Goal: Information Seeking & Learning: Check status

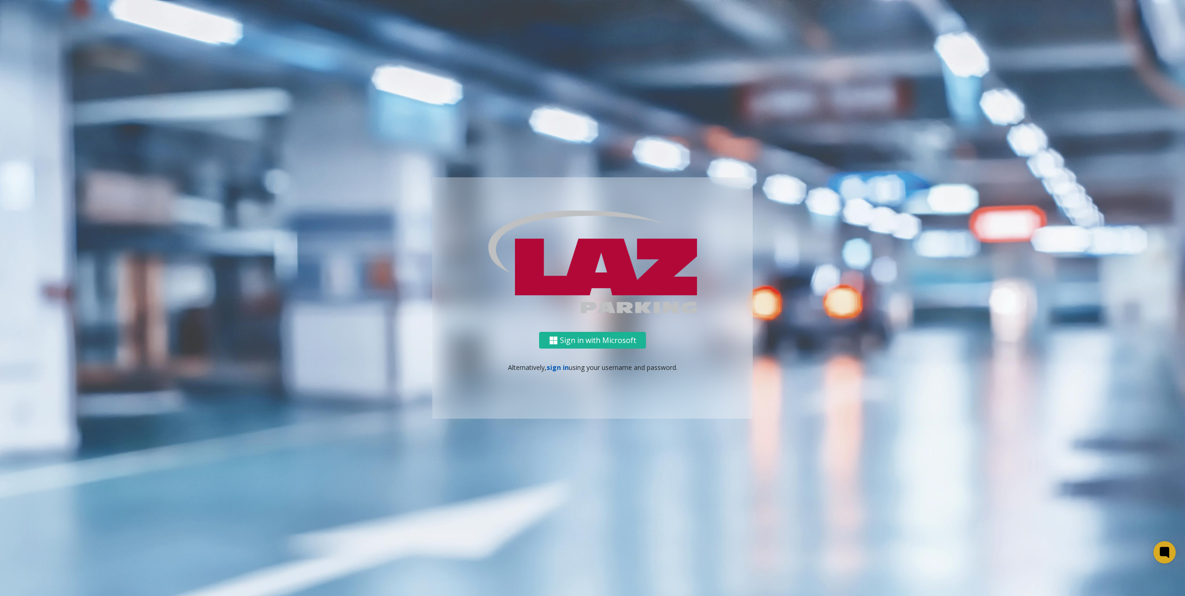
click at [557, 368] on link "sign in" at bounding box center [557, 367] width 22 height 9
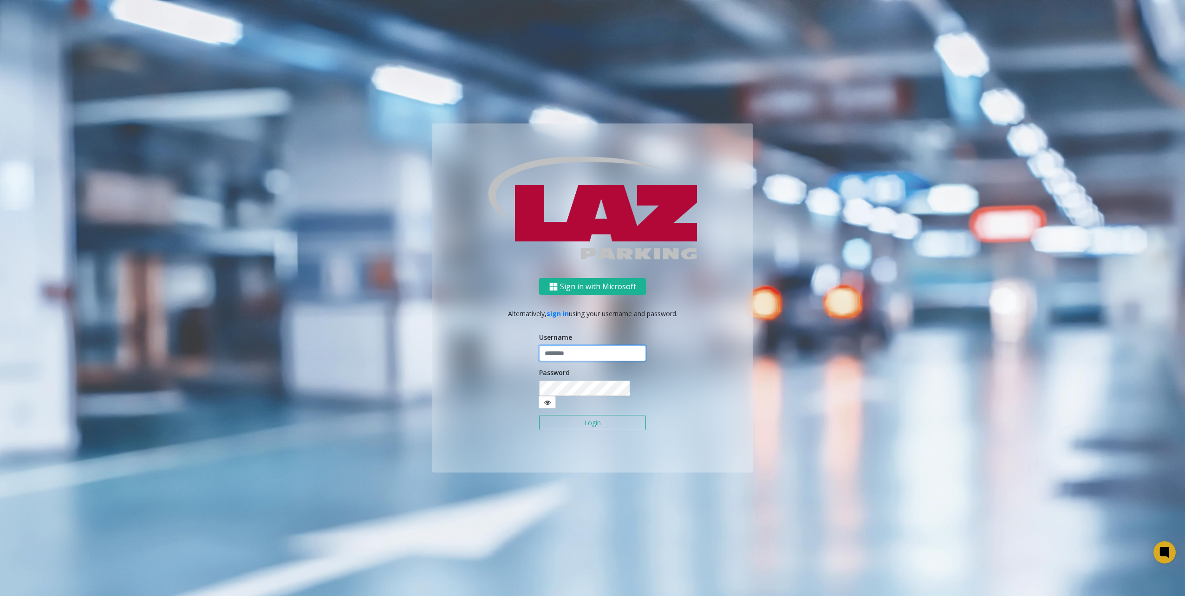
type input "********"
click at [631, 407] on form "Username ******** Password Login" at bounding box center [592, 386] width 107 height 108
click at [632, 416] on button "Login" at bounding box center [592, 423] width 107 height 16
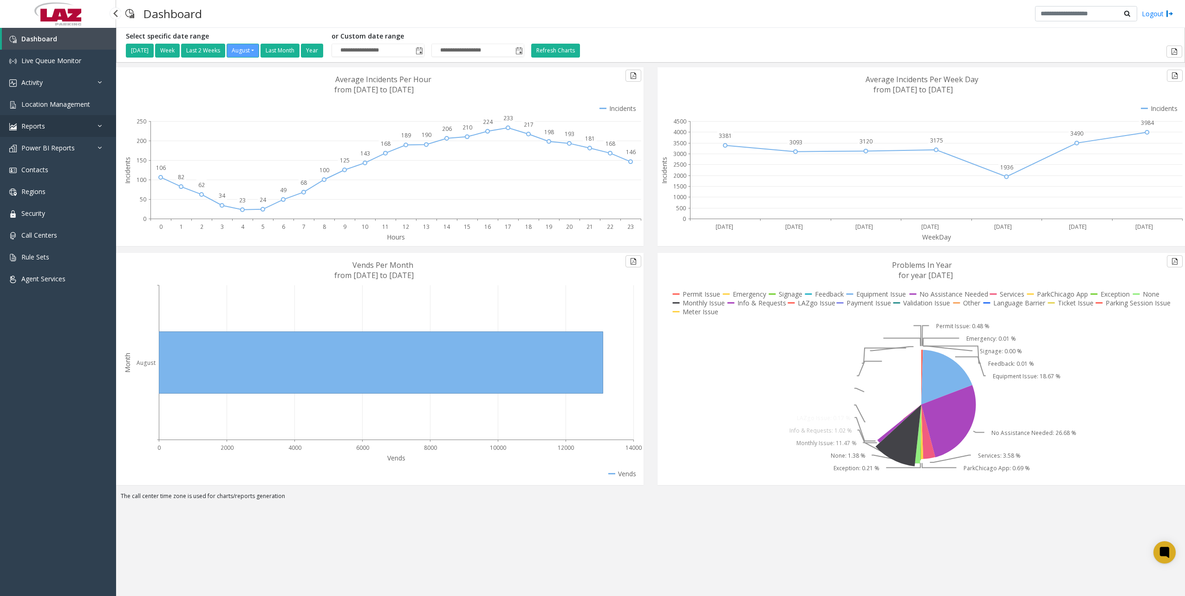
click at [70, 130] on link "Reports" at bounding box center [58, 126] width 116 height 22
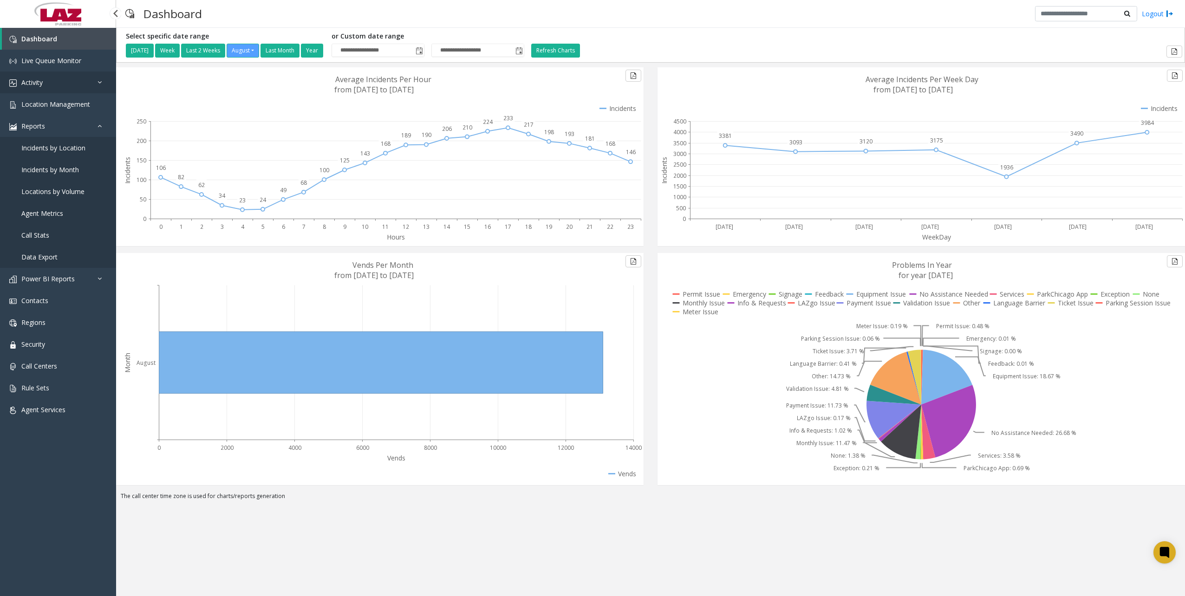
click at [42, 80] on span "Activity" at bounding box center [31, 82] width 21 height 9
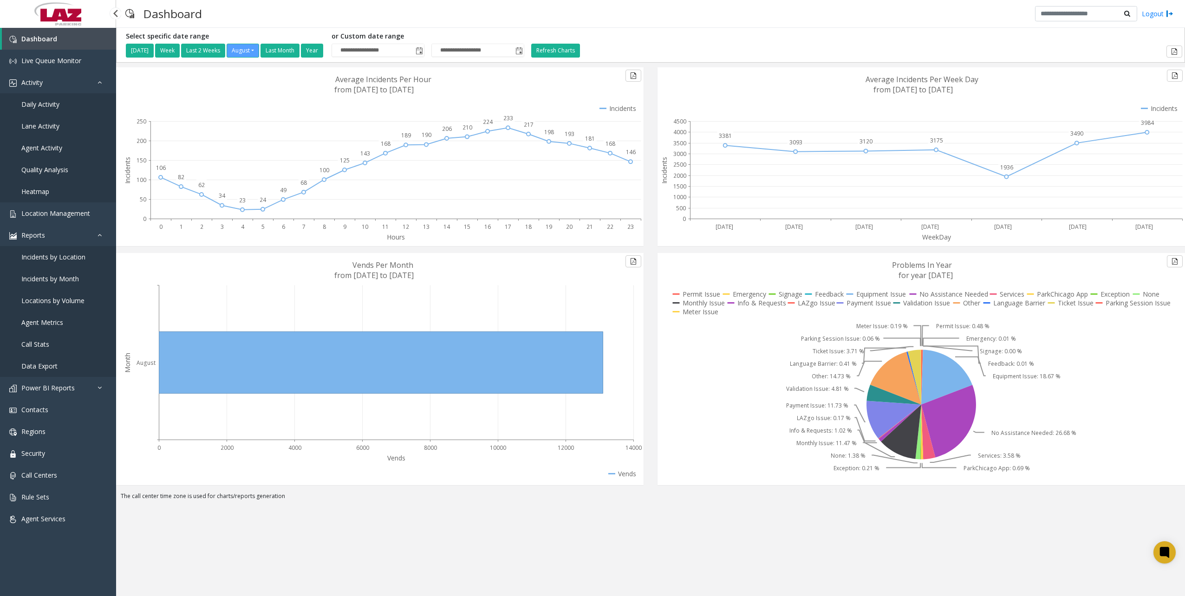
click at [53, 107] on span "Daily Activity" at bounding box center [40, 104] width 38 height 9
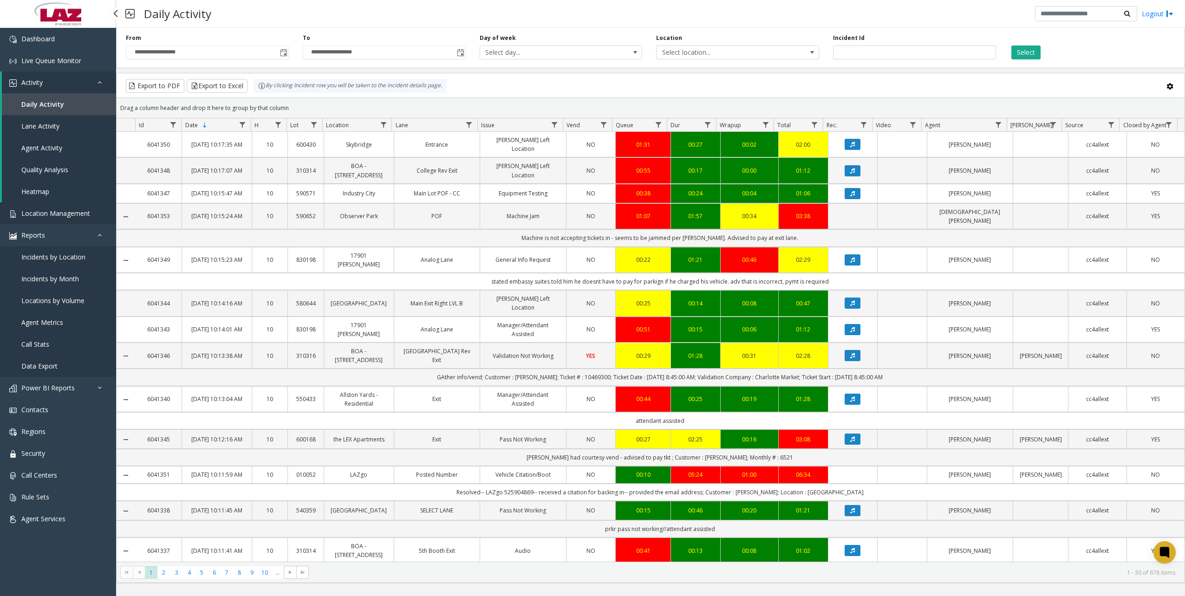
click at [47, 212] on span "Location Management" at bounding box center [55, 213] width 69 height 9
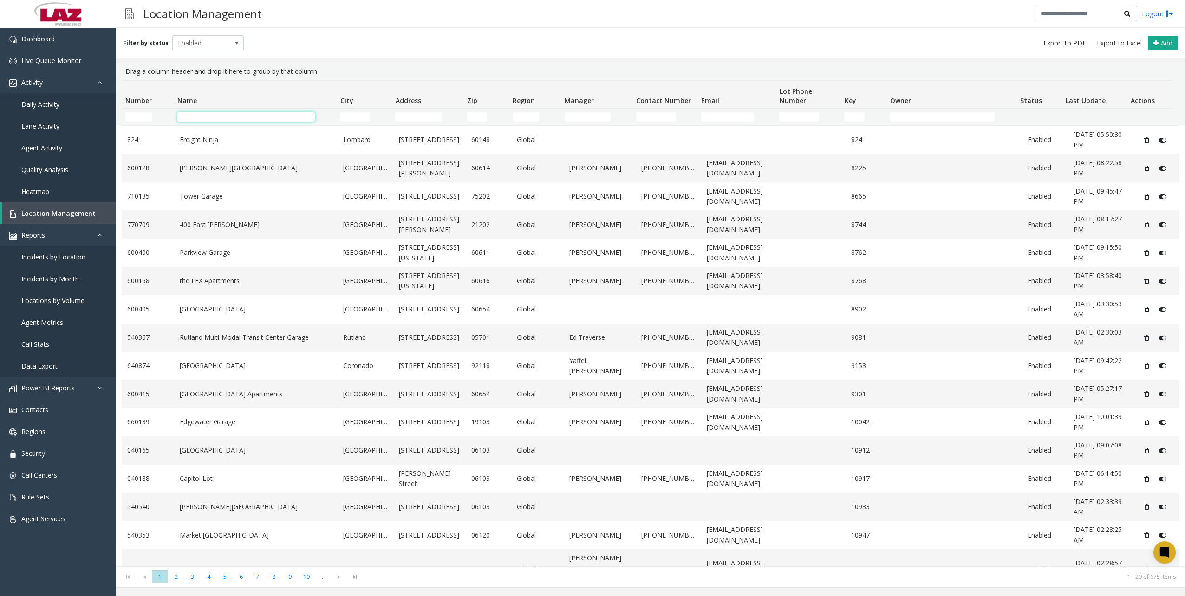
drag, startPoint x: 198, startPoint y: 117, endPoint x: 260, endPoint y: 53, distance: 89.6
click at [198, 117] on input "Name Filter" at bounding box center [245, 116] width 137 height 9
type input "****"
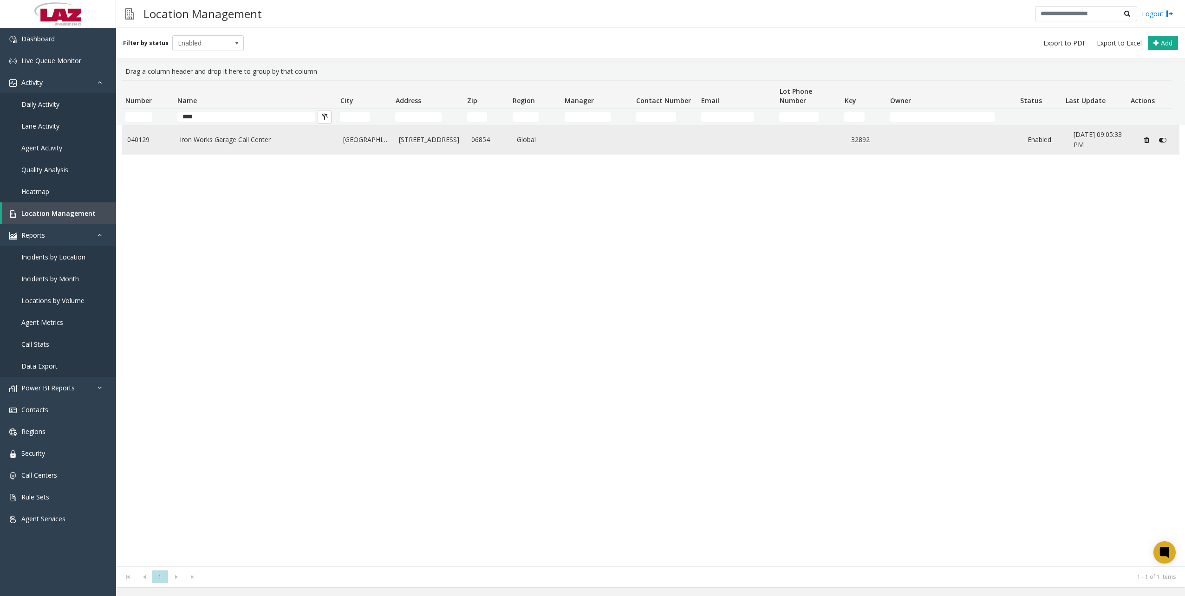
click at [338, 149] on td "[GEOGRAPHIC_DATA]" at bounding box center [366, 140] width 56 height 28
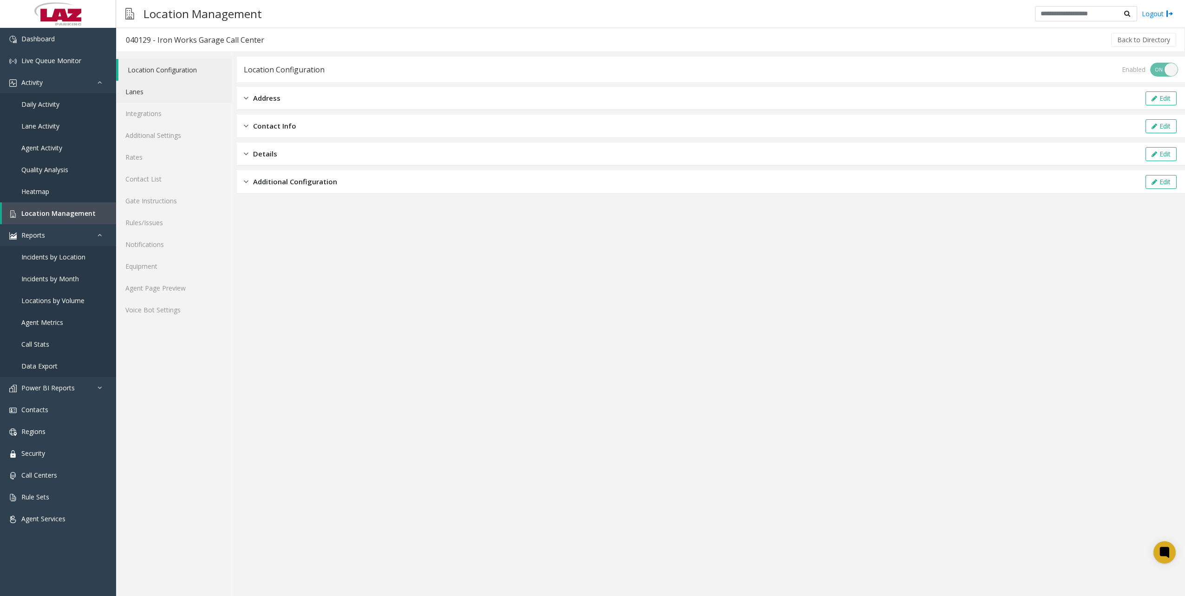
click at [161, 88] on link "Lanes" at bounding box center [174, 92] width 116 height 22
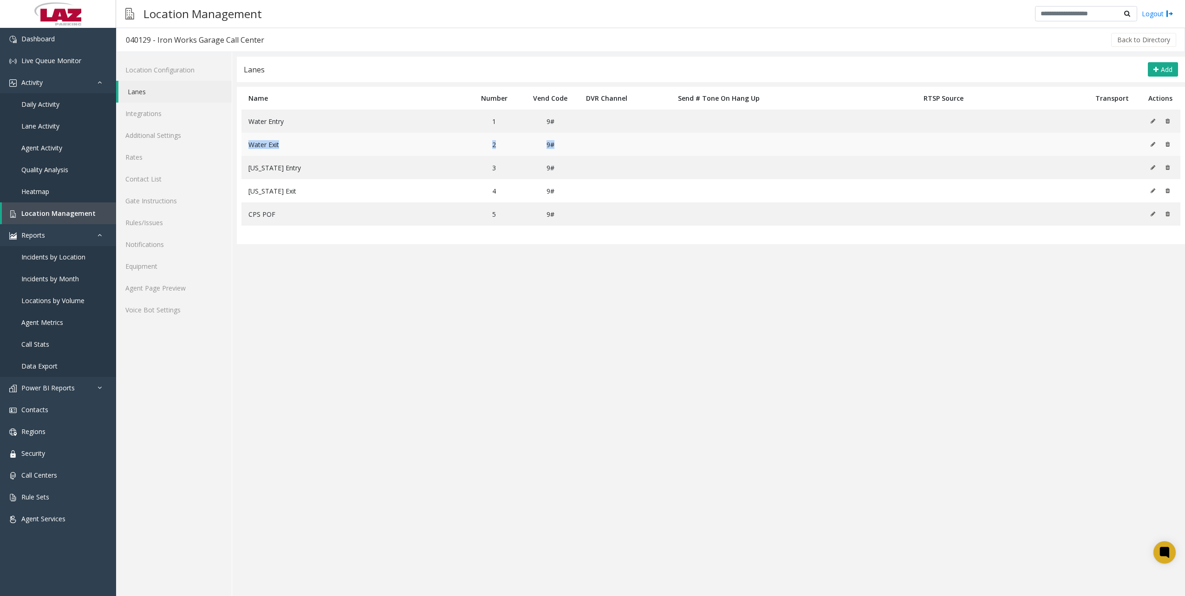
drag, startPoint x: 247, startPoint y: 145, endPoint x: 605, endPoint y: 144, distance: 358.0
click at [605, 144] on tr "Water Exit 2 9#" at bounding box center [710, 144] width 939 height 23
drag, startPoint x: 177, startPoint y: 287, endPoint x: 182, endPoint y: 287, distance: 4.7
click at [177, 287] on link "Agent Page Preview" at bounding box center [174, 288] width 116 height 22
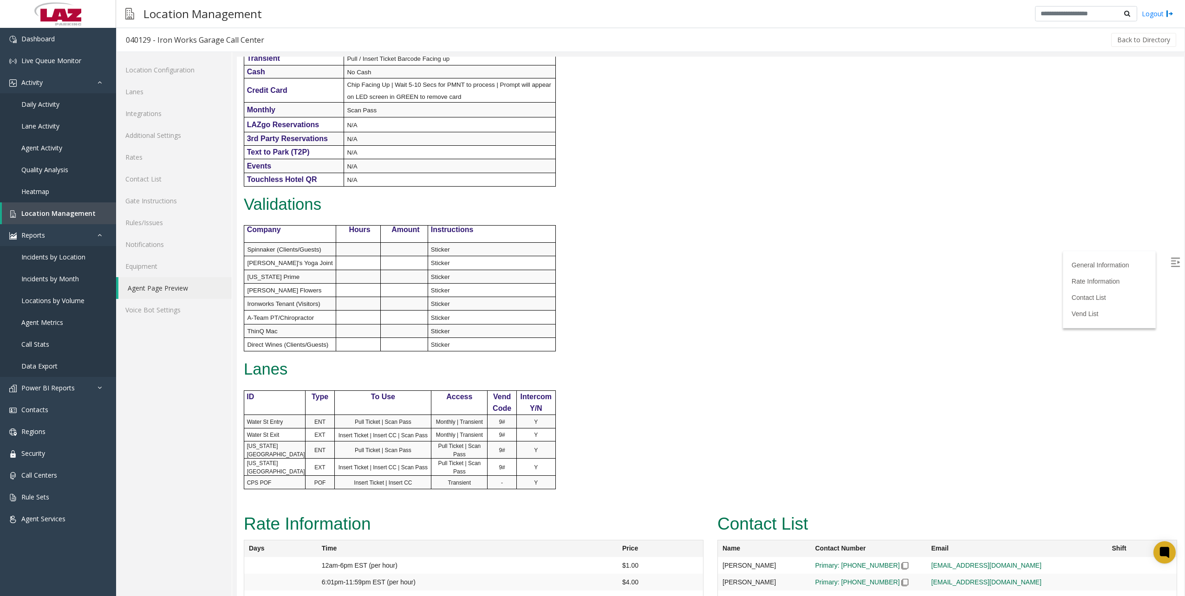
scroll to position [99, 0]
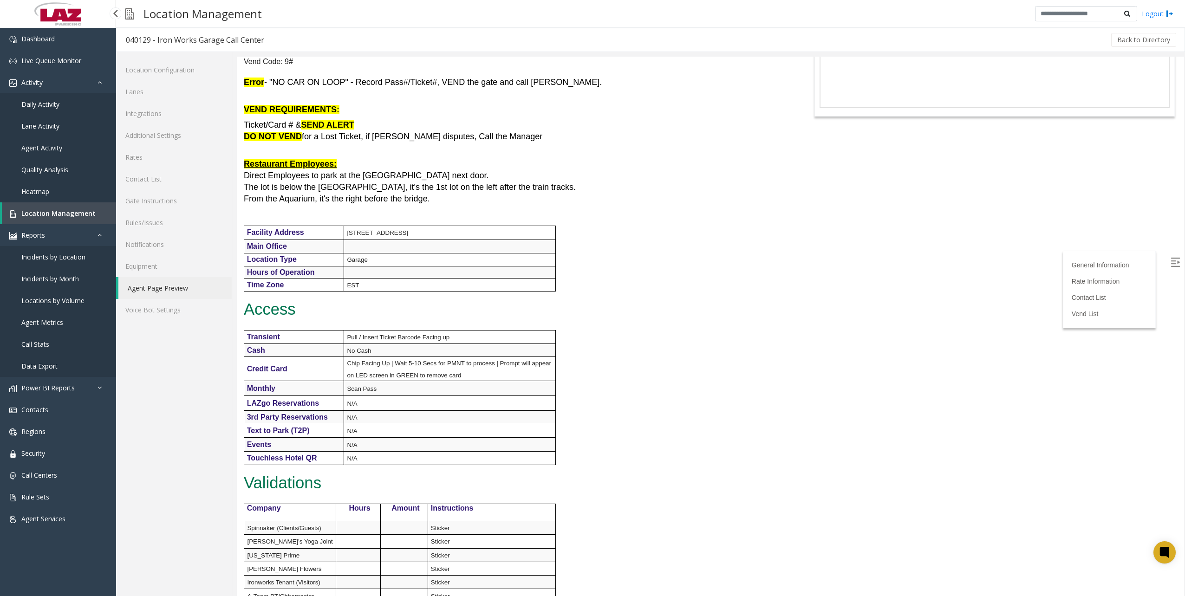
click at [52, 101] on span "Daily Activity" at bounding box center [40, 104] width 38 height 9
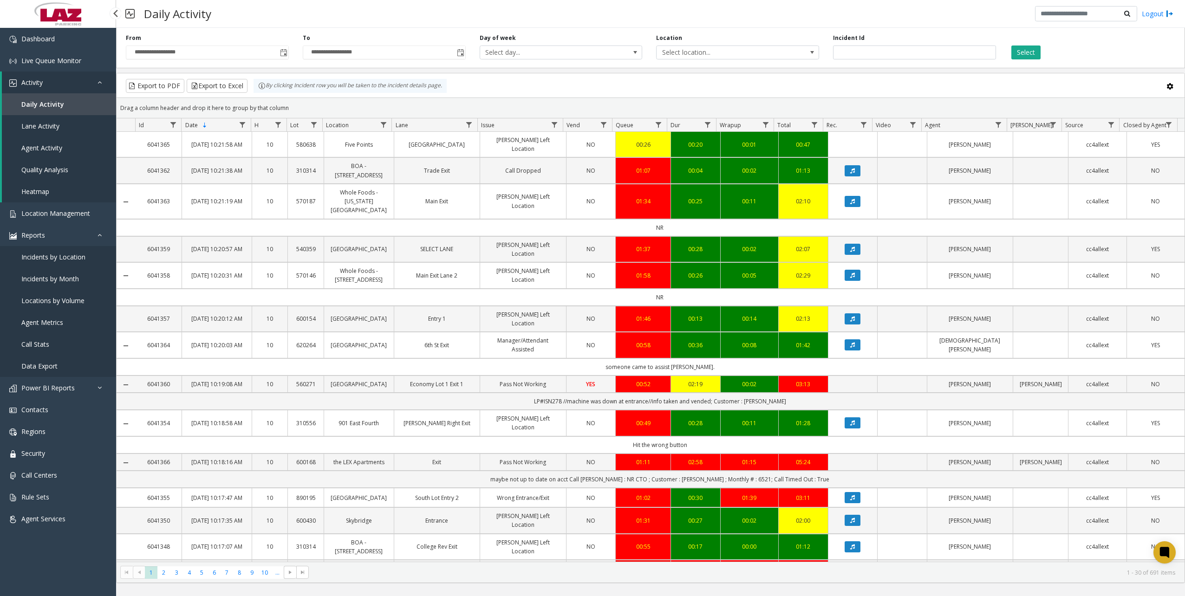
click at [57, 361] on link "Data Export" at bounding box center [58, 366] width 116 height 22
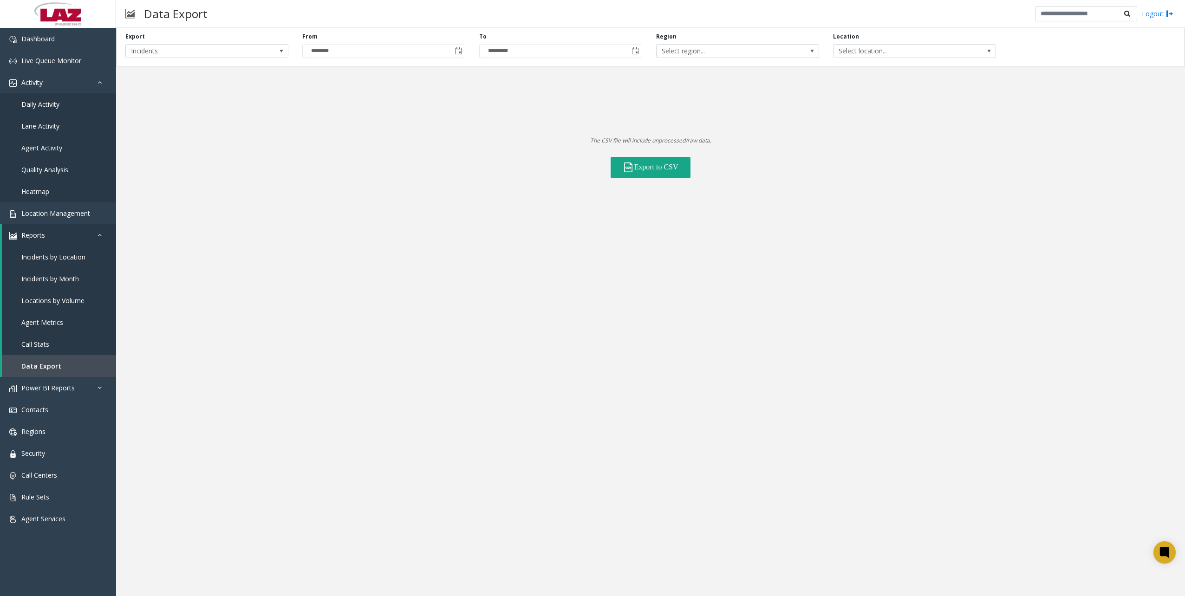
click at [668, 167] on button "Export to CSV" at bounding box center [651, 167] width 80 height 21
click at [950, 290] on div "Export Incidents From ******** To ********* Region Select region... Location Se…" at bounding box center [650, 312] width 1069 height 568
click at [48, 384] on span "Power BI Reports" at bounding box center [47, 388] width 53 height 9
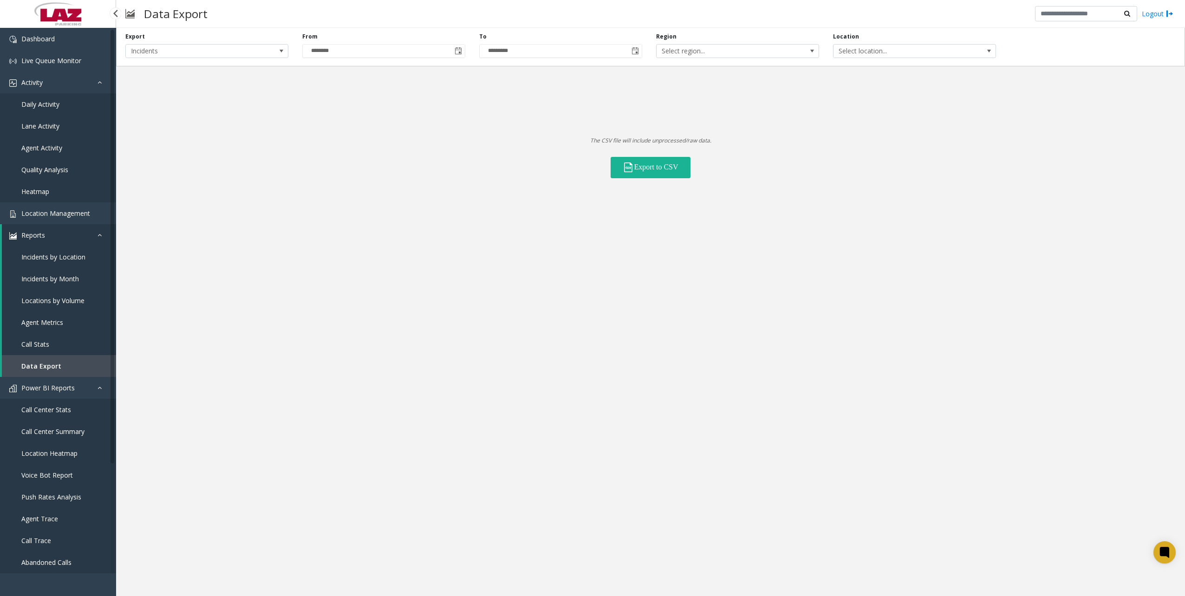
click at [59, 565] on span "Abandoned Calls" at bounding box center [46, 562] width 50 height 9
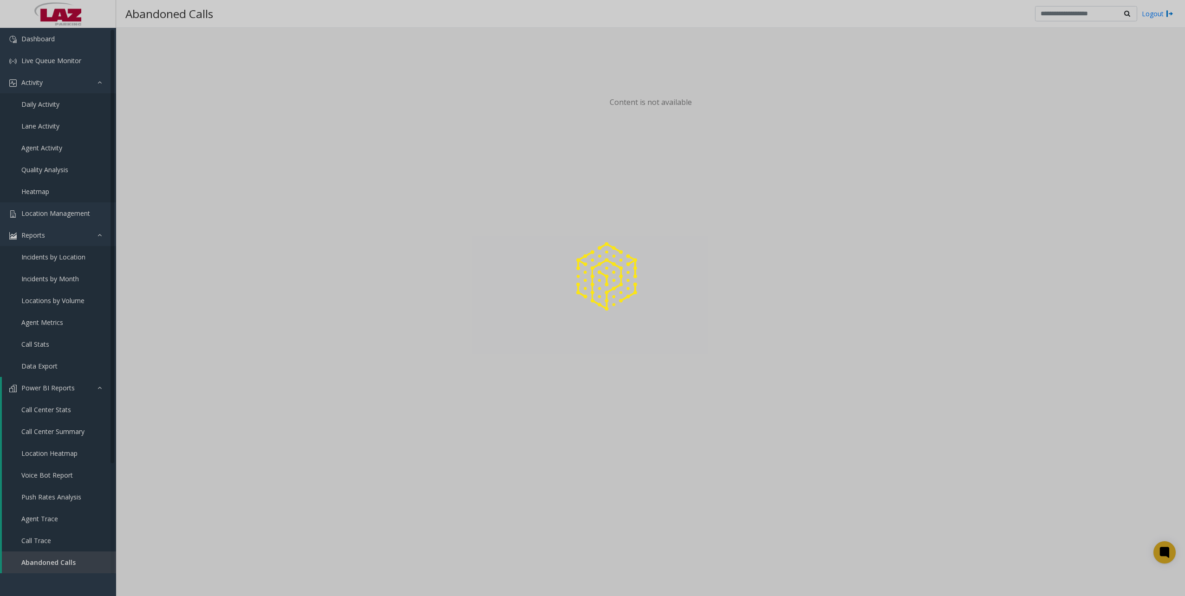
click at [51, 538] on div at bounding box center [592, 298] width 1185 height 596
click at [41, 540] on div at bounding box center [592, 298] width 1185 height 596
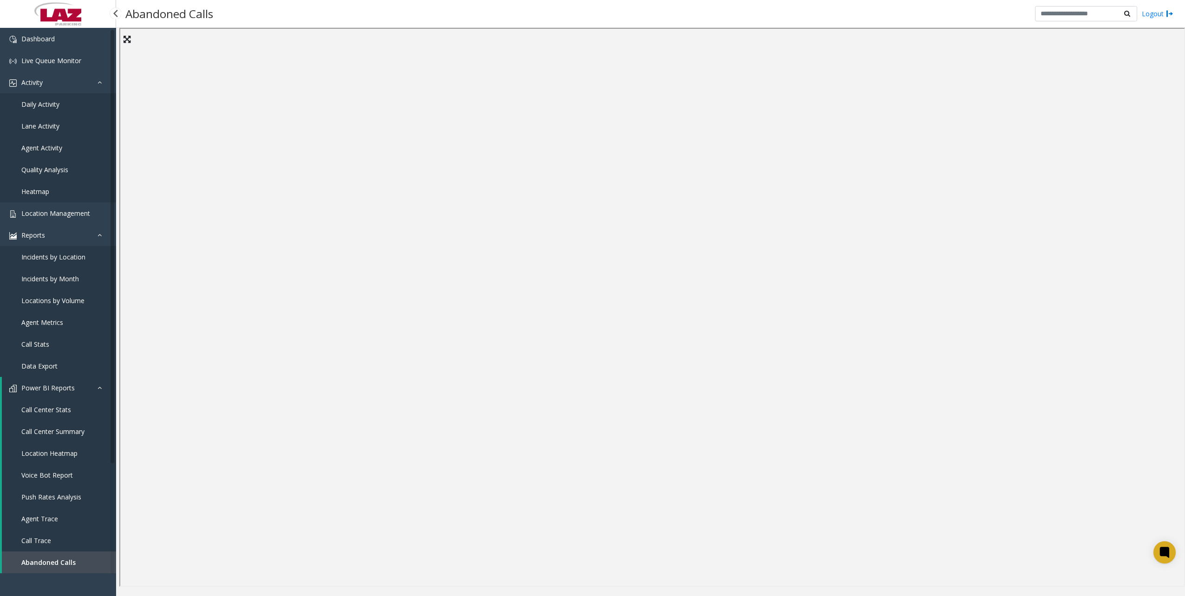
click at [49, 538] on span "Call Trace" at bounding box center [36, 540] width 30 height 9
